Goal: Task Accomplishment & Management: Manage account settings

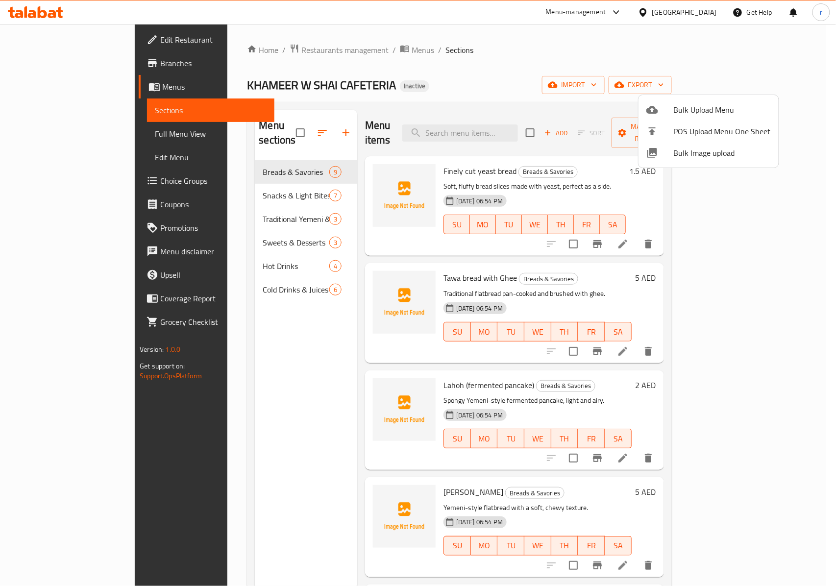
click at [48, 42] on div at bounding box center [418, 293] width 836 height 586
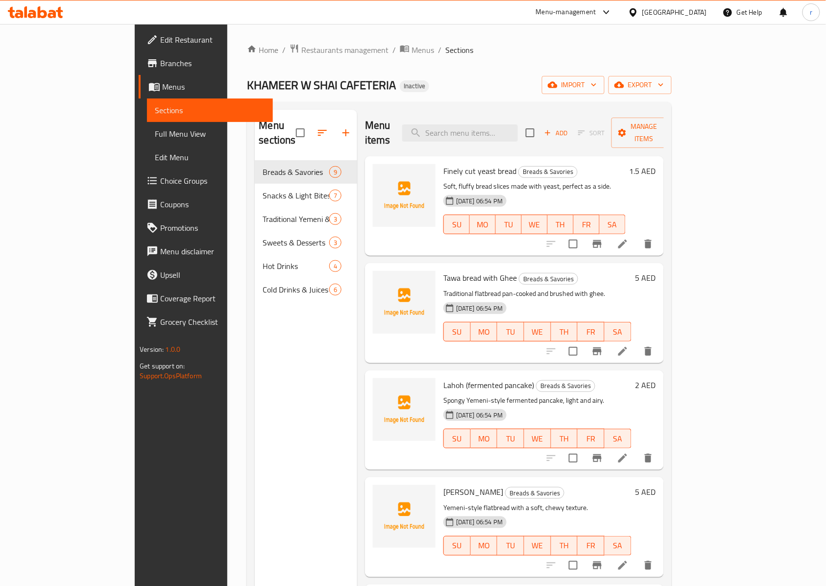
click at [160, 42] on span "Edit Restaurant" at bounding box center [212, 40] width 105 height 12
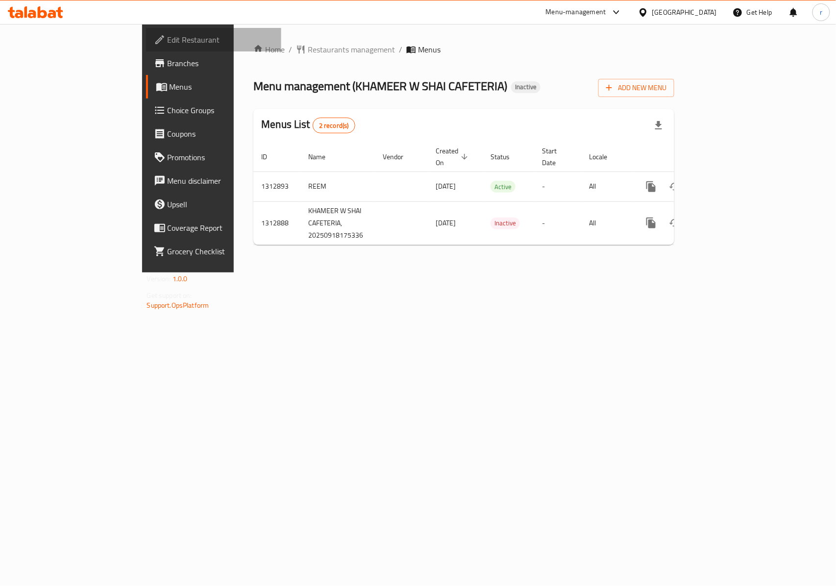
click at [168, 42] on span "Edit Restaurant" at bounding box center [221, 40] width 106 height 12
